Goal: Navigation & Orientation: Find specific page/section

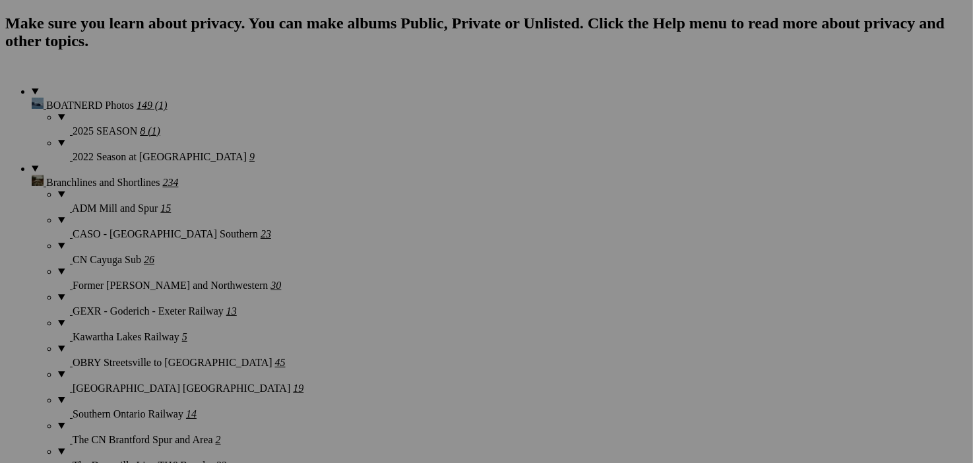
scroll to position [1004, 0]
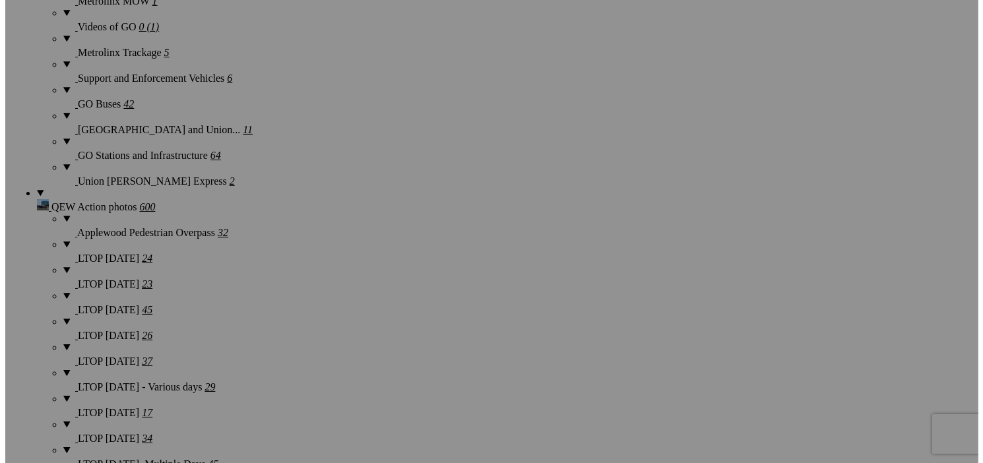
scroll to position [3365, 0]
